Goal: Check status: Check status

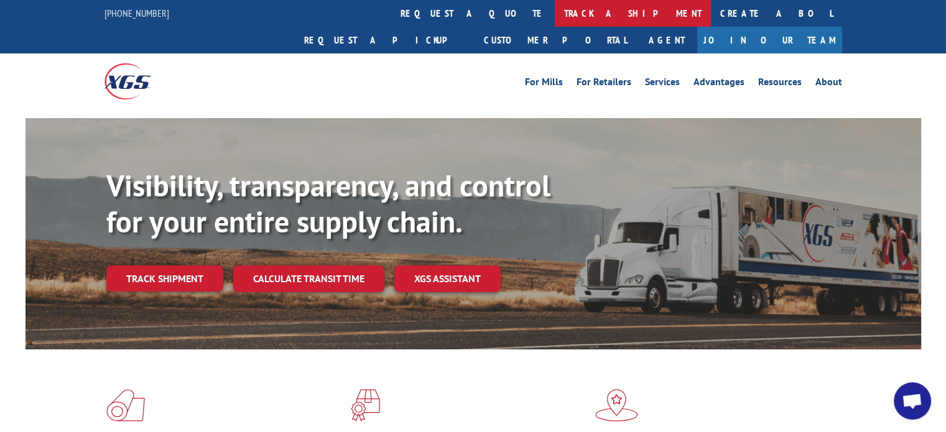
click at [555, 14] on link "track a shipment" at bounding box center [633, 13] width 156 height 27
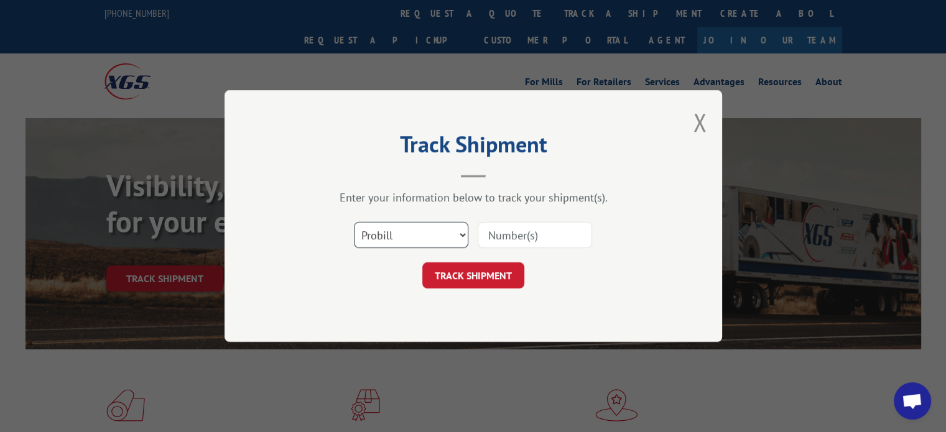
drag, startPoint x: 421, startPoint y: 232, endPoint x: 422, endPoint y: 240, distance: 8.1
click at [421, 232] on select "Select category... Probill BOL PO" at bounding box center [411, 235] width 114 height 26
click at [354, 222] on select "Select category... Probill BOL PO" at bounding box center [411, 235] width 114 height 26
click at [511, 236] on input at bounding box center [534, 235] width 114 height 26
type input "2843448"
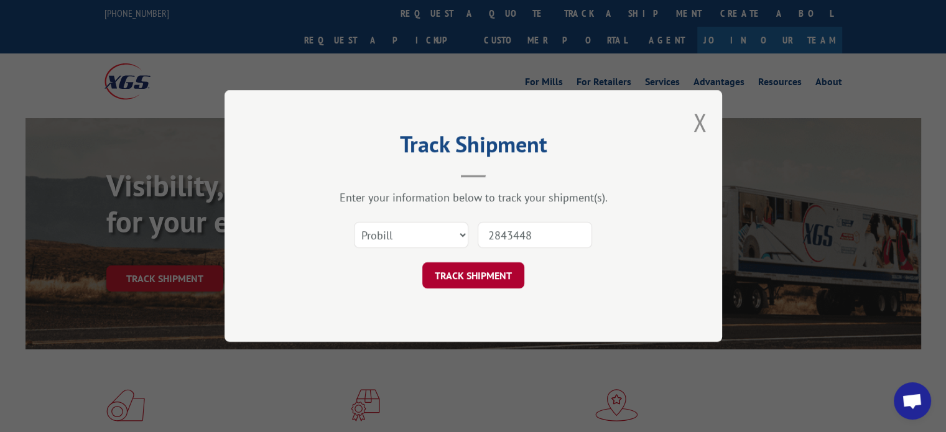
click at [461, 279] on button "TRACK SHIPMENT" at bounding box center [473, 275] width 102 height 26
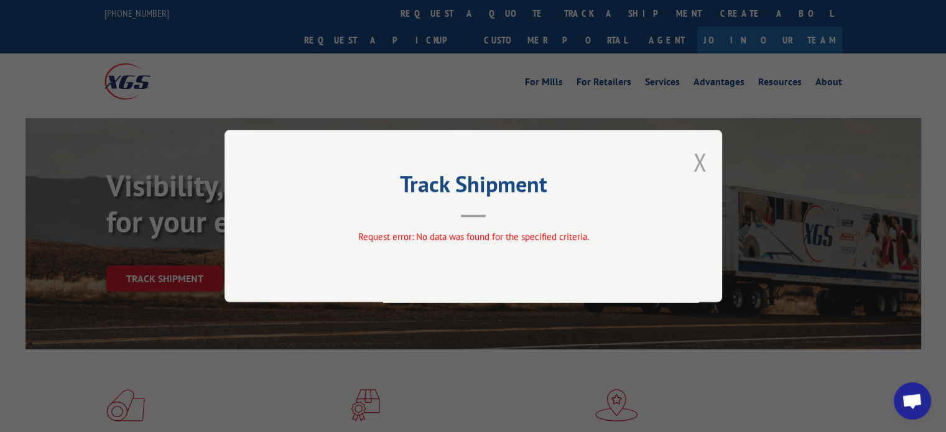
click at [699, 170] on button "Close modal" at bounding box center [700, 161] width 14 height 33
